Goal: Transaction & Acquisition: Purchase product/service

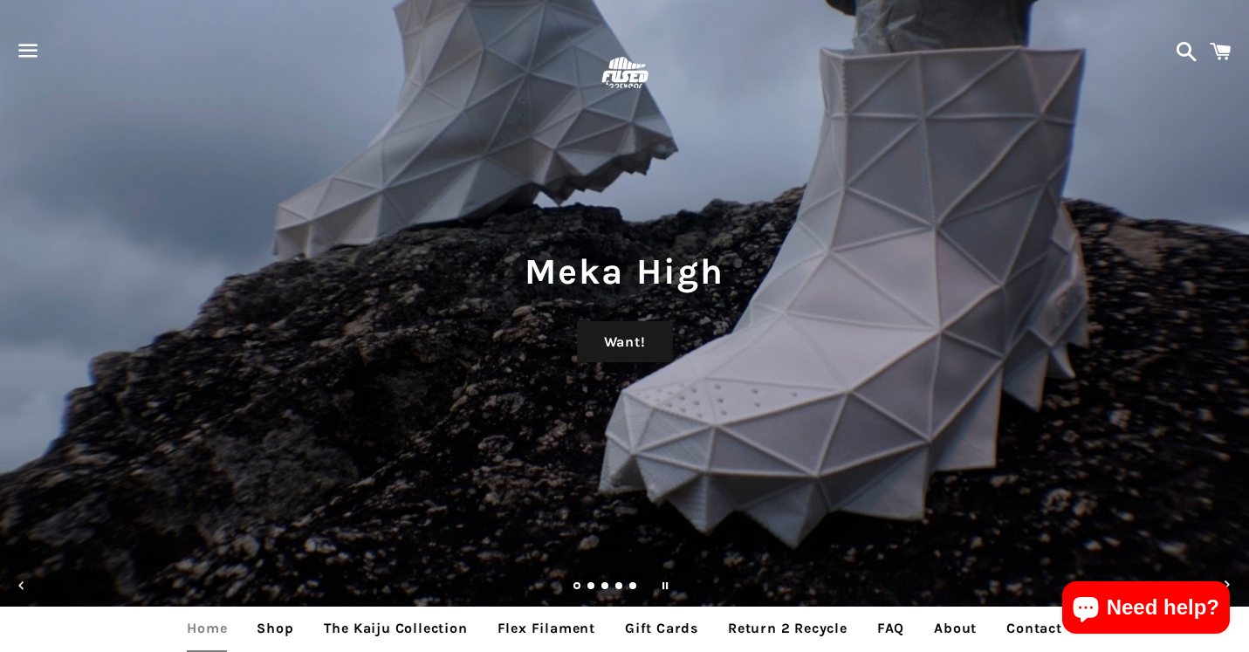
click at [21, 27] on span "button" at bounding box center [28, 50] width 39 height 52
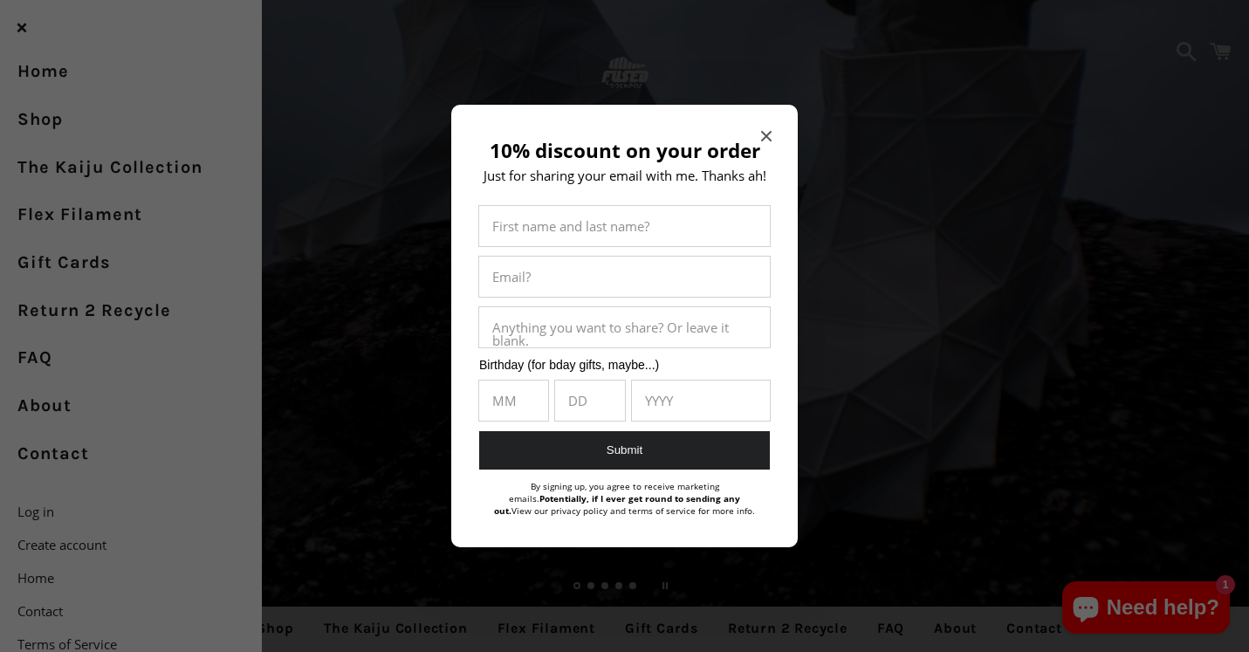
click at [769, 138] on icon "Close modal" at bounding box center [766, 136] width 10 height 10
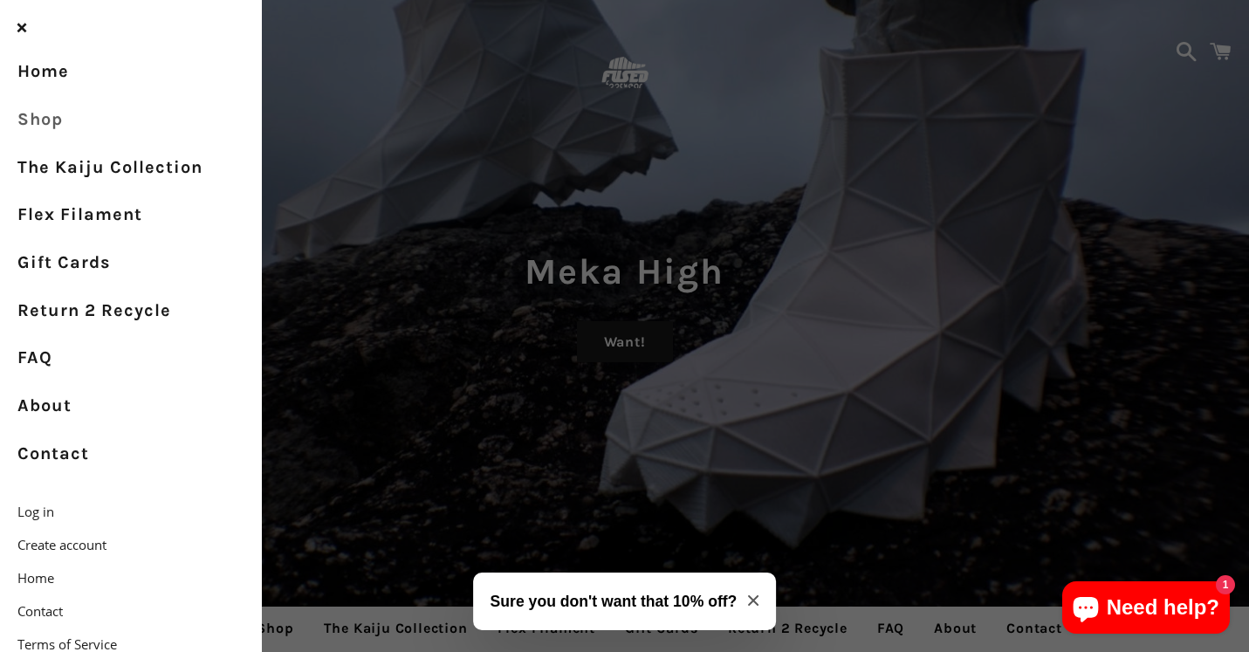
click at [53, 120] on link "Shop" at bounding box center [131, 120] width 262 height 48
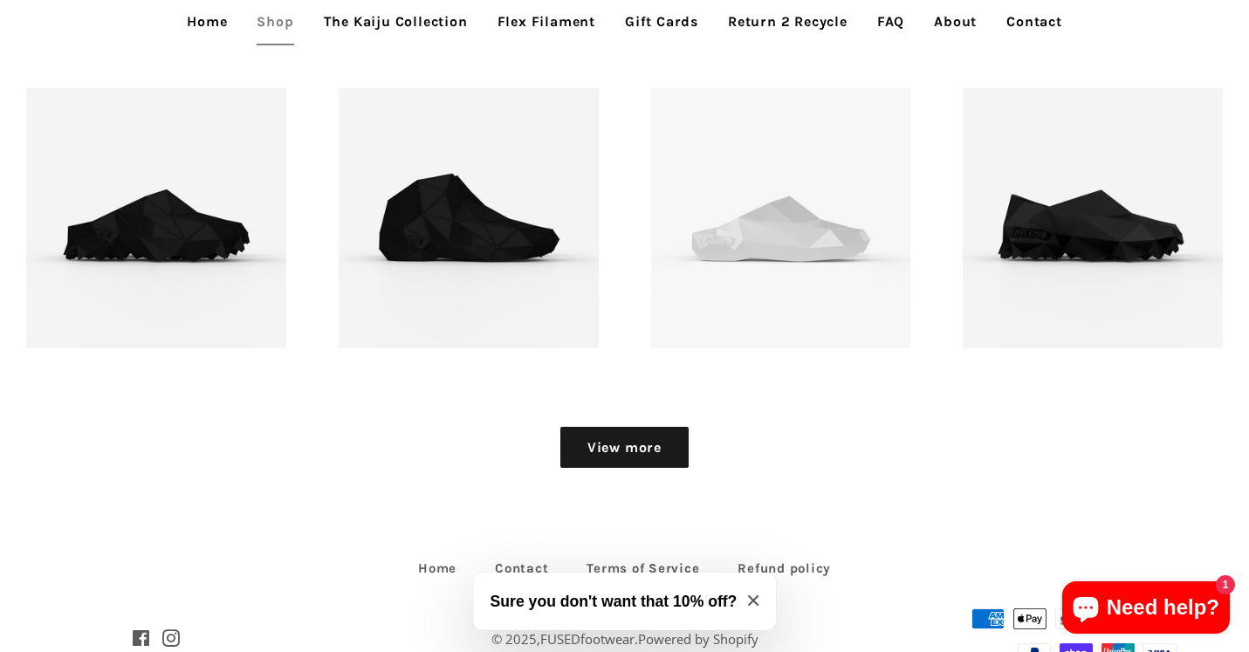
scroll to position [2132, 0]
